Goal: Navigation & Orientation: Understand site structure

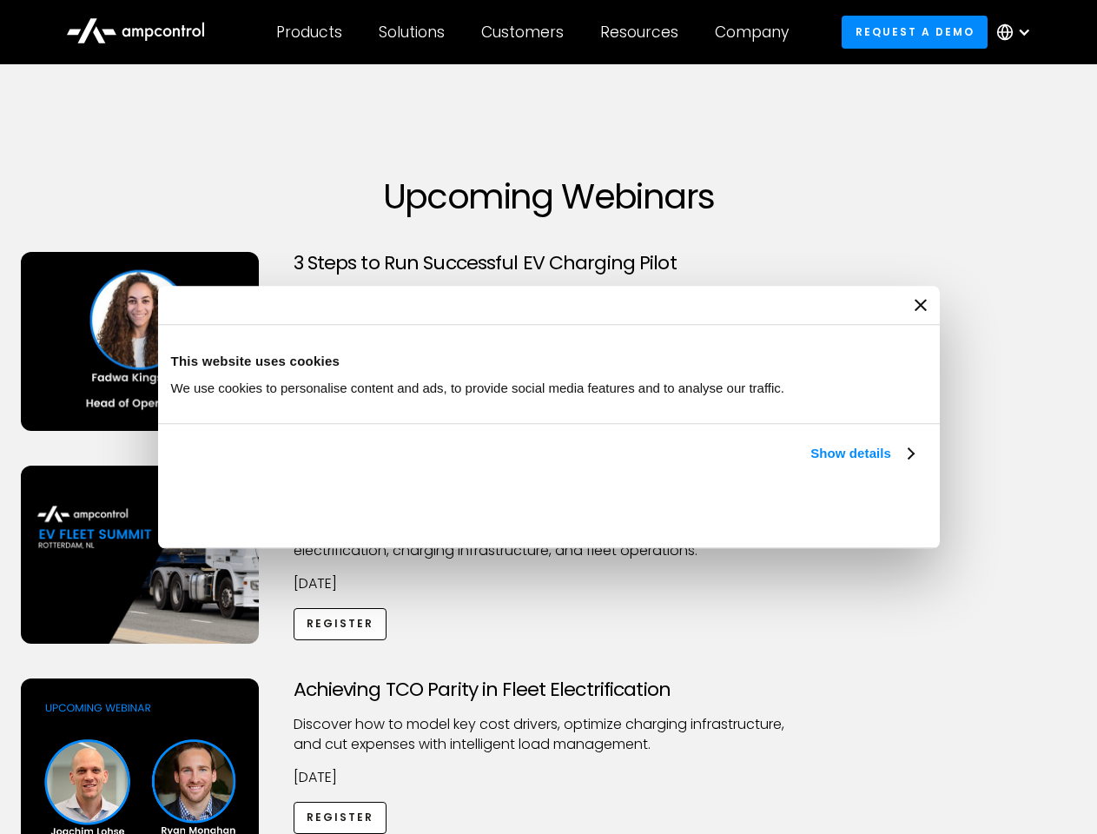
click at [811, 464] on link "Show details" at bounding box center [862, 453] width 103 height 21
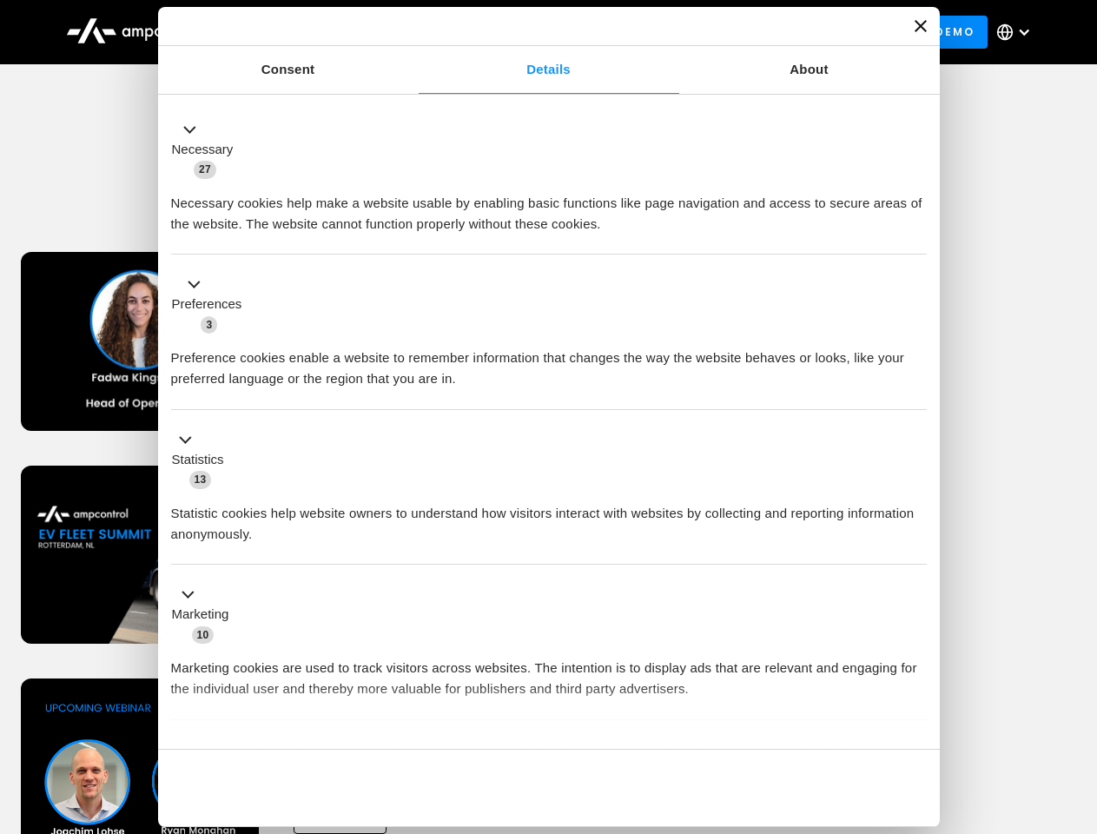
click at [916, 719] on ul "Necessary 27 Necessary cookies help make a website usable by enabling basic fun…" at bounding box center [548, 458] width 772 height 716
click at [1078, 700] on div "Achieving TCO Parity in Fleet Electrification Discover how to model key cost dr…" at bounding box center [548, 815] width 1091 height 273
click at [534, 32] on div "Customers" at bounding box center [522, 32] width 83 height 19
click at [308, 32] on div "Products" at bounding box center [309, 32] width 66 height 19
click at [413, 32] on div "Solutions" at bounding box center [412, 32] width 66 height 19
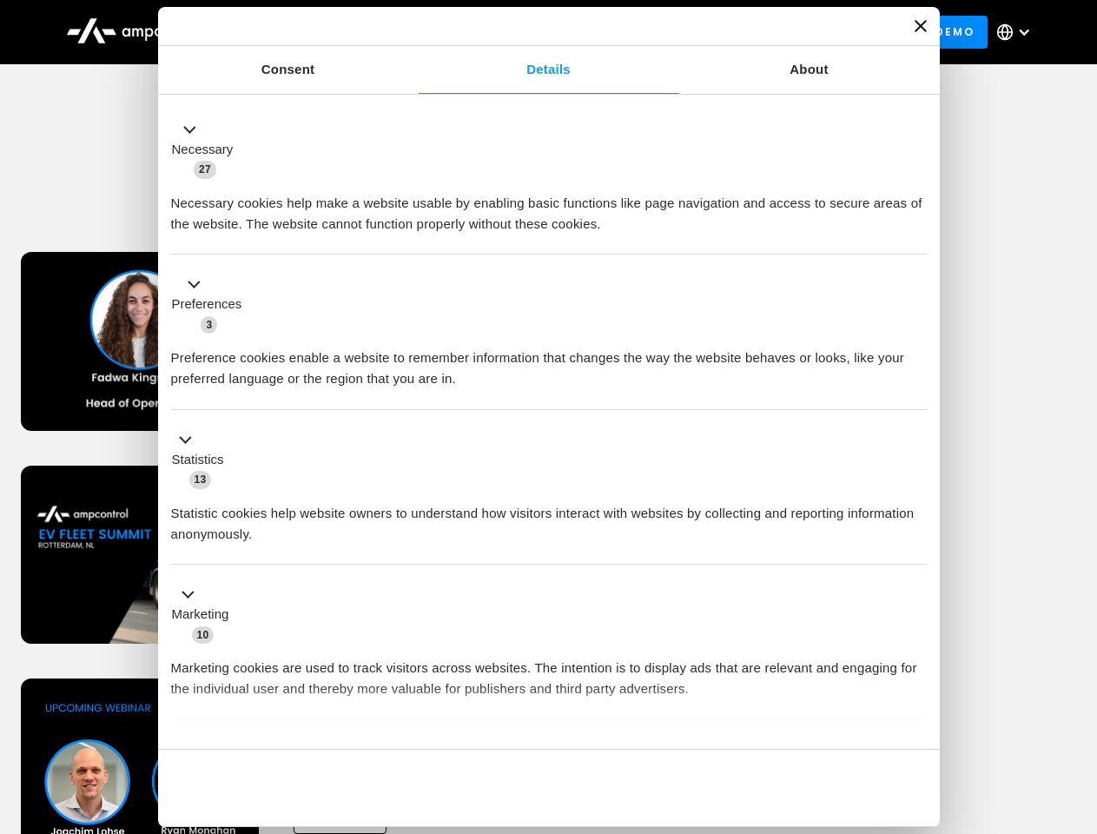
click at [526, 32] on div "Customers" at bounding box center [522, 32] width 83 height 19
click at [643, 32] on div "Resources" at bounding box center [639, 32] width 78 height 19
click at [758, 32] on div "Company" at bounding box center [752, 32] width 74 height 19
click at [1018, 32] on div at bounding box center [1025, 32] width 14 height 14
